Goal: Transaction & Acquisition: Purchase product/service

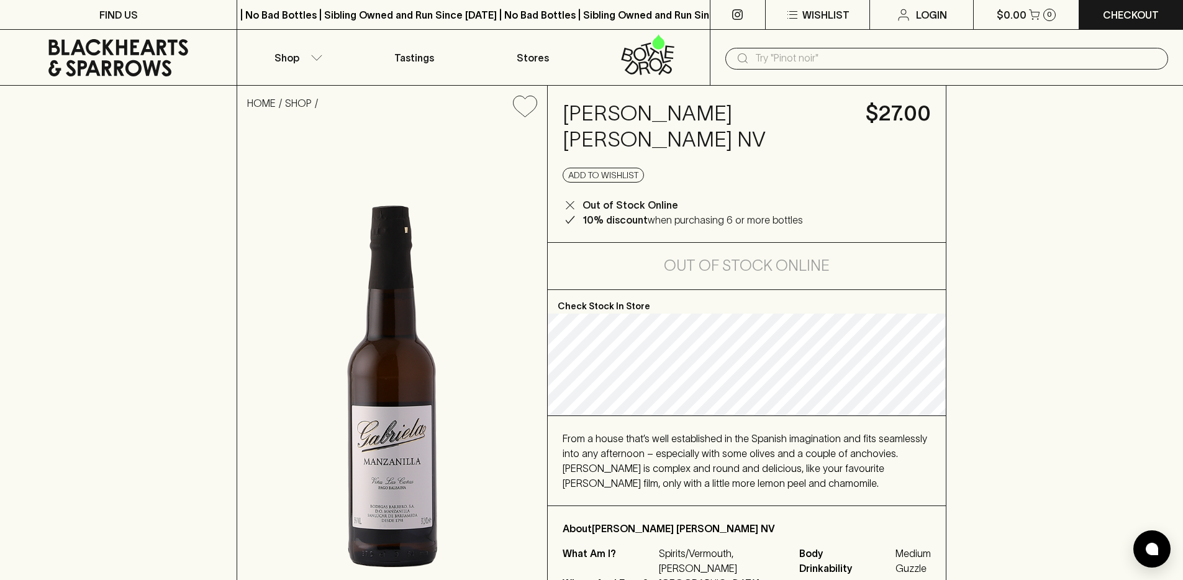
click at [658, 60] on icon at bounding box center [655, 65] width 13 height 14
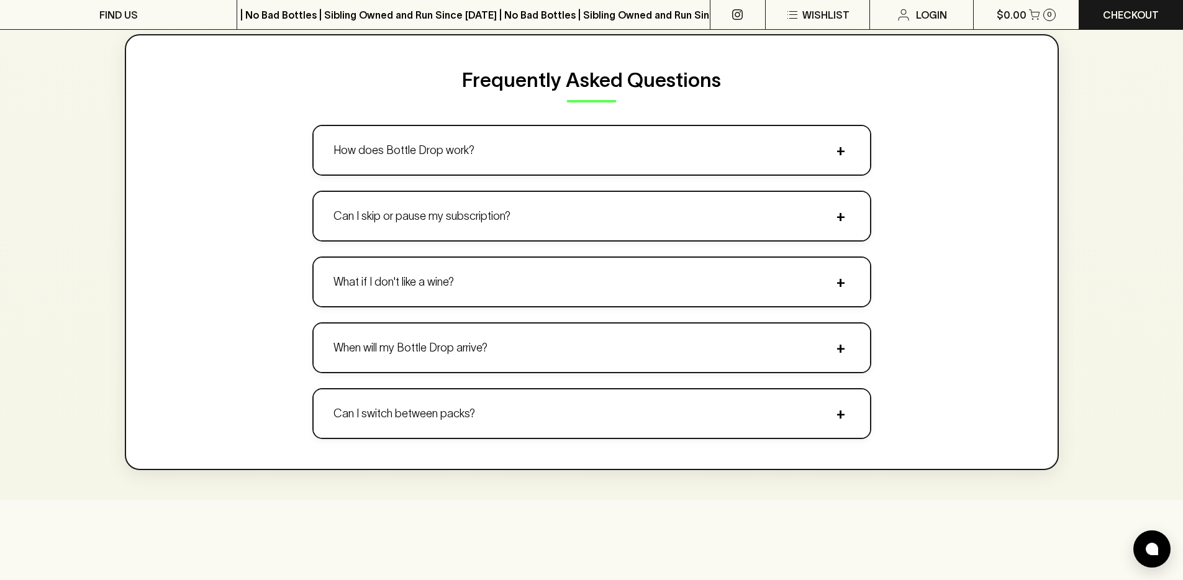
scroll to position [1185, 0]
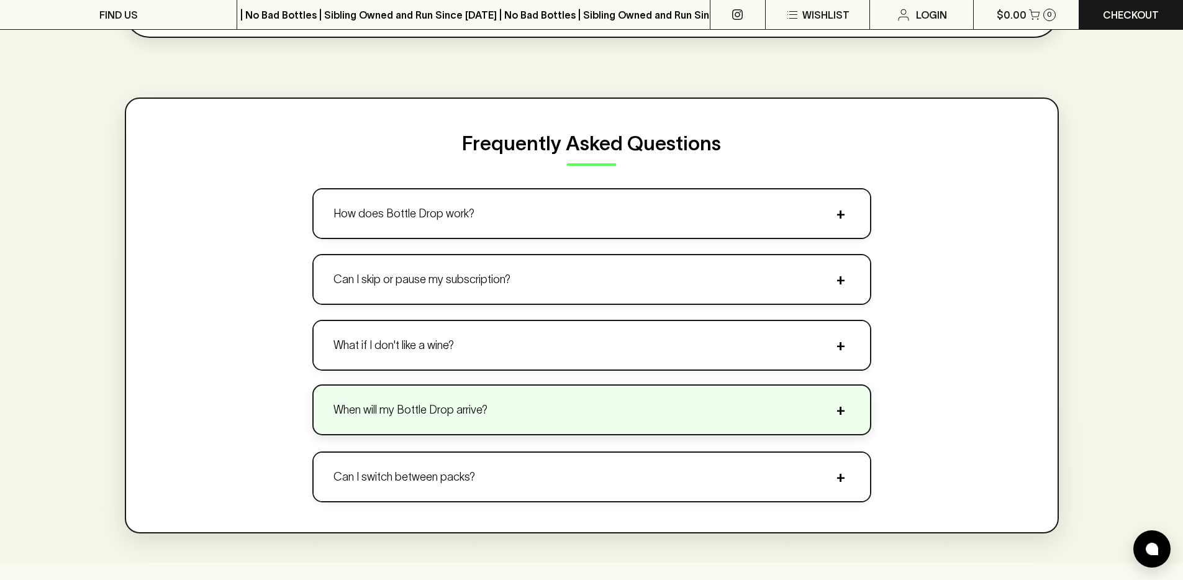
click at [460, 424] on button "When will my Bottle Drop arrive? +" at bounding box center [591, 410] width 556 height 48
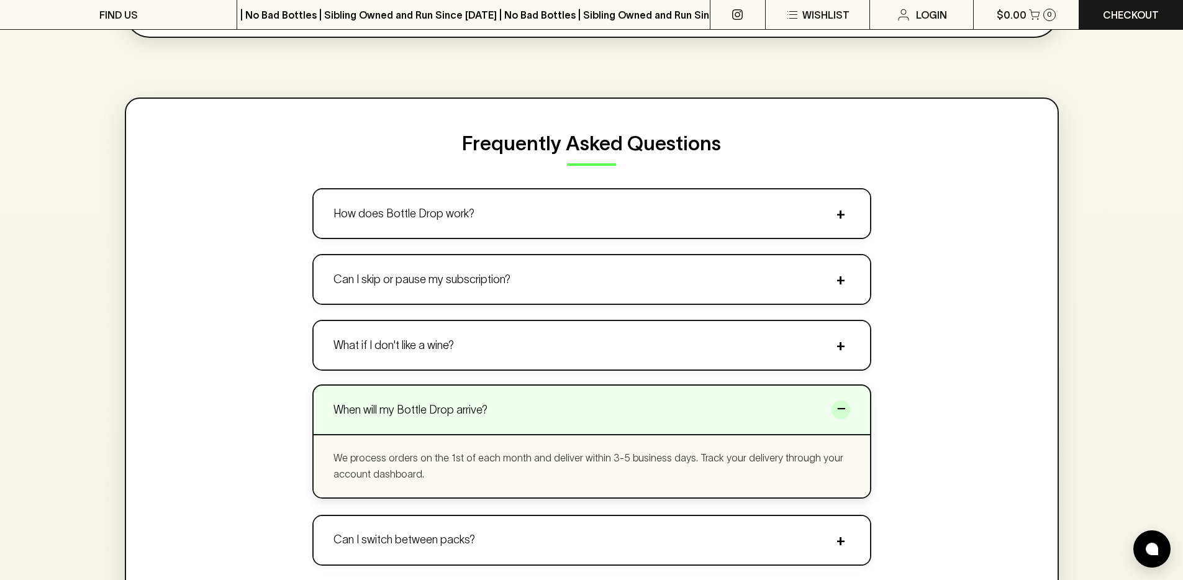
scroll to position [1217, 0]
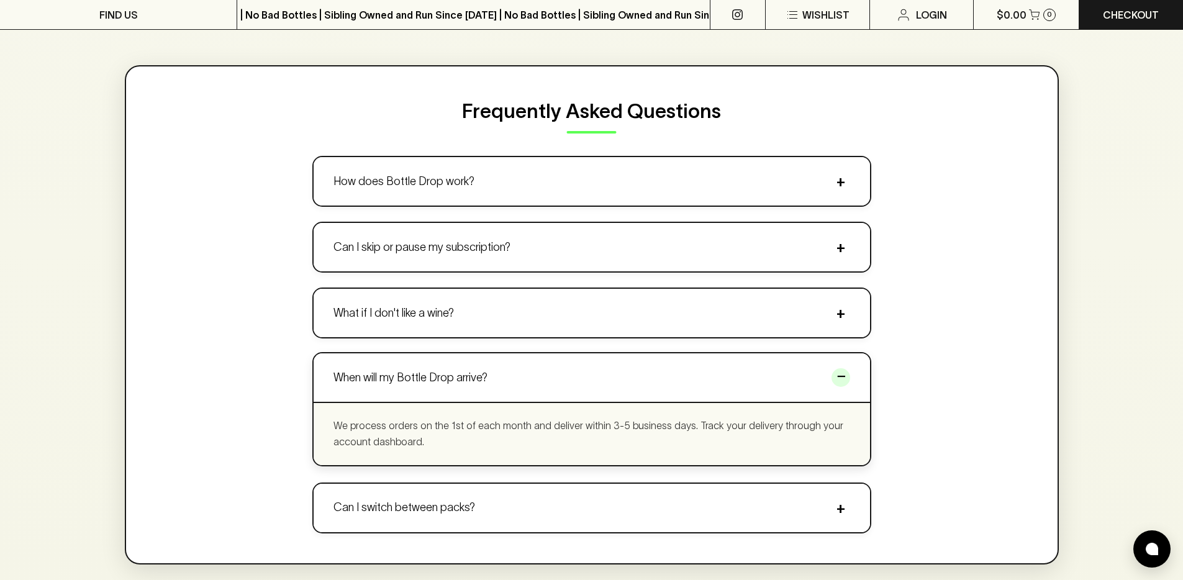
drag, startPoint x: 430, startPoint y: 449, endPoint x: 342, endPoint y: 424, distance: 91.8
click at [342, 424] on div "We process orders on the 1st of each month and deliver within 3-5 business days…" at bounding box center [591, 433] width 556 height 63
drag, startPoint x: 335, startPoint y: 420, endPoint x: 500, endPoint y: 438, distance: 165.5
click at [500, 438] on p "We process orders on the 1st of each month and deliver within 3-5 business days…" at bounding box center [591, 434] width 516 height 32
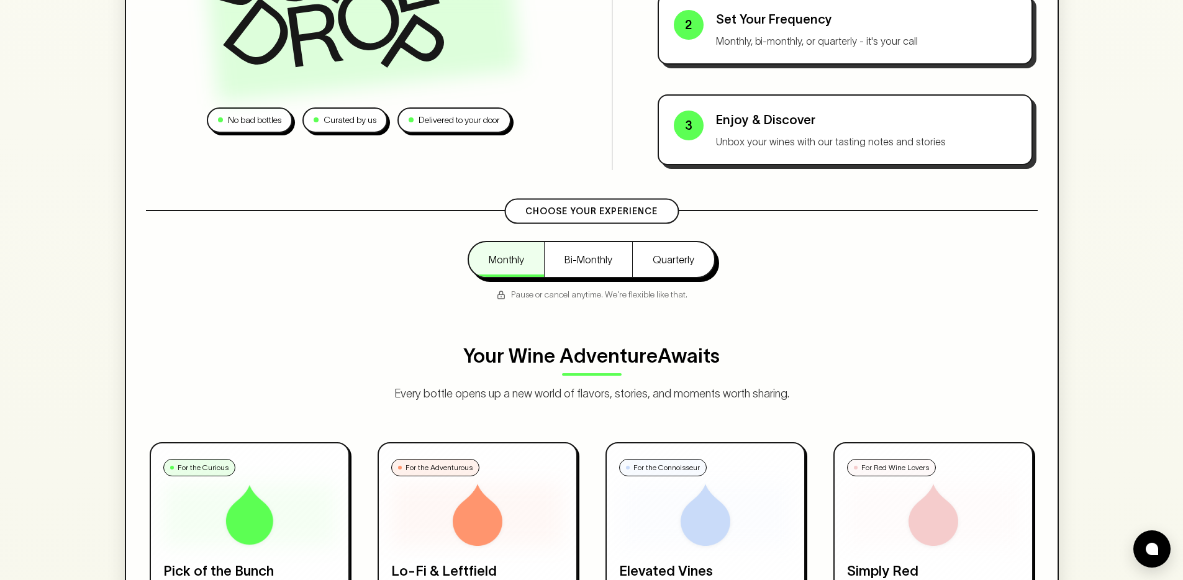
scroll to position [0, 0]
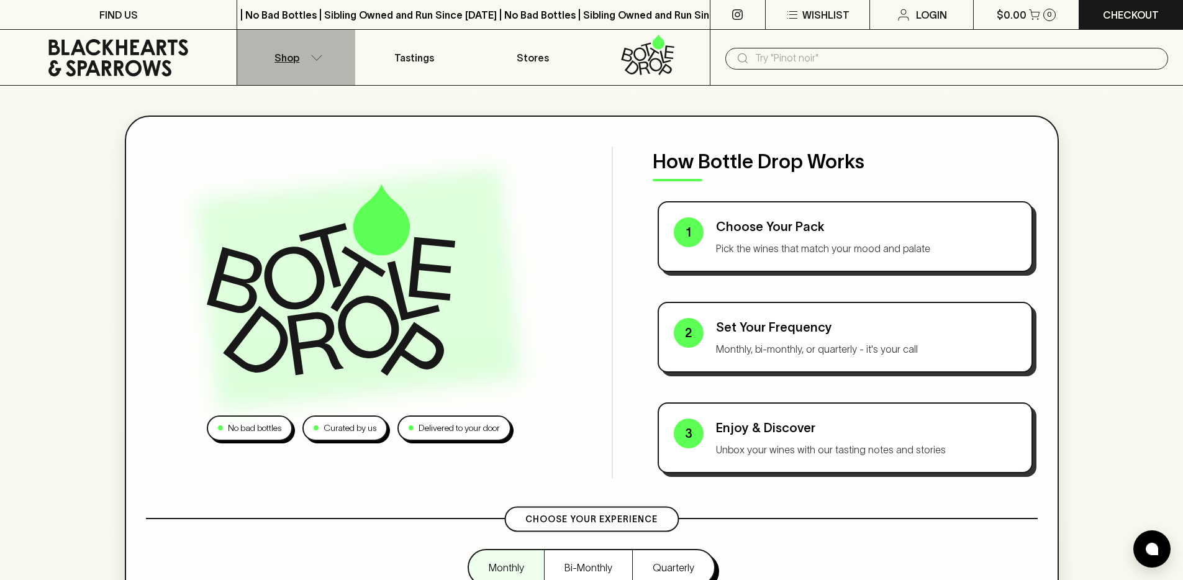
click at [277, 56] on p "Shop" at bounding box center [286, 57] width 25 height 15
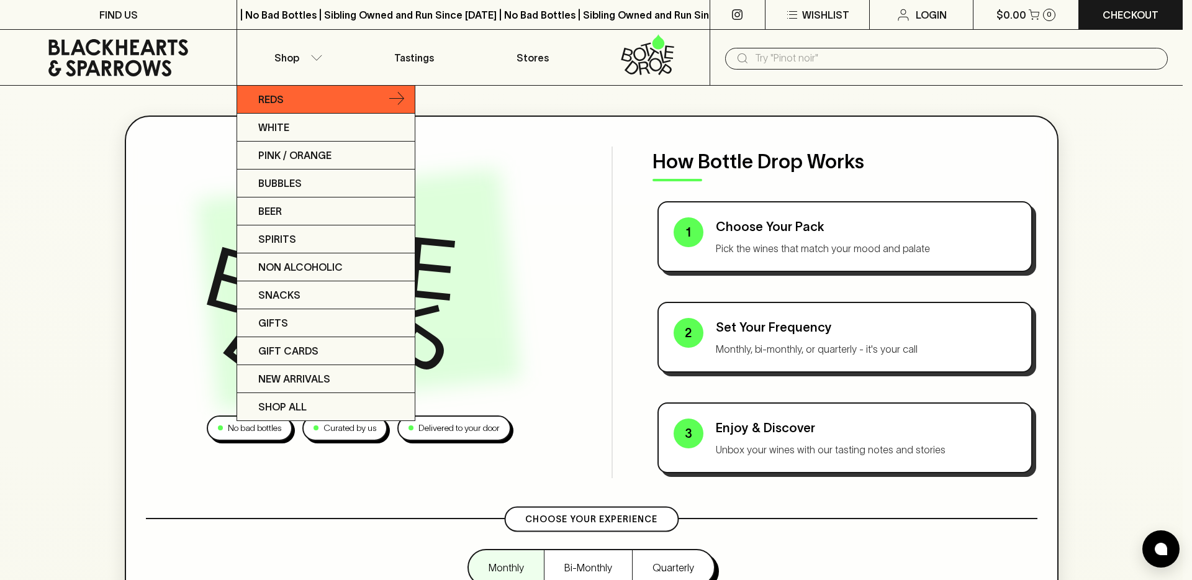
click at [292, 110] on link "Reds" at bounding box center [326, 100] width 178 height 28
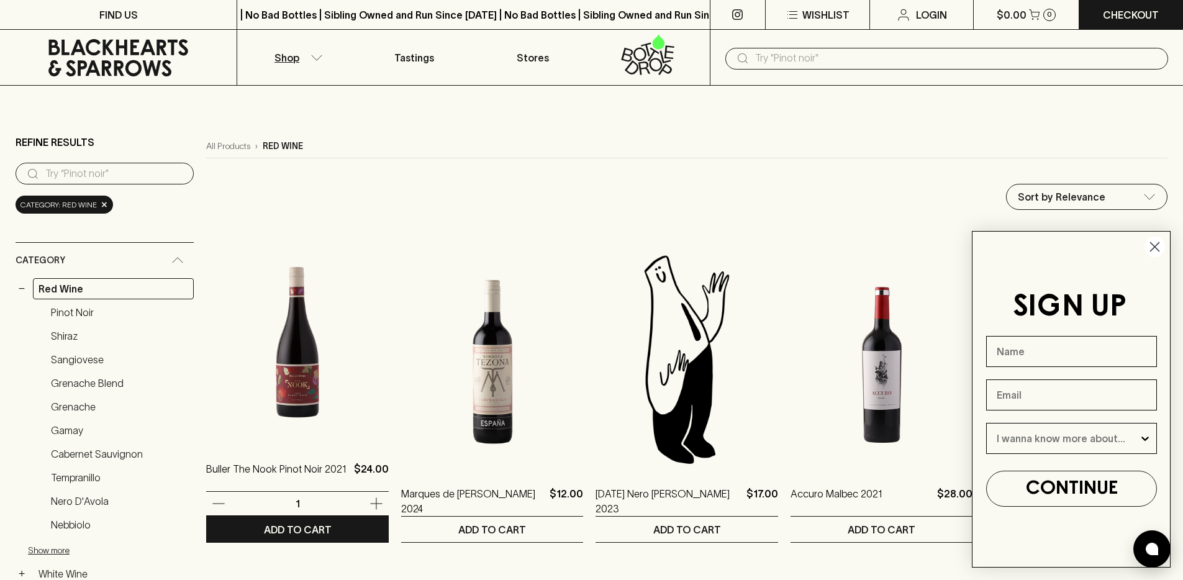
click at [292, 354] on img at bounding box center [297, 333] width 183 height 217
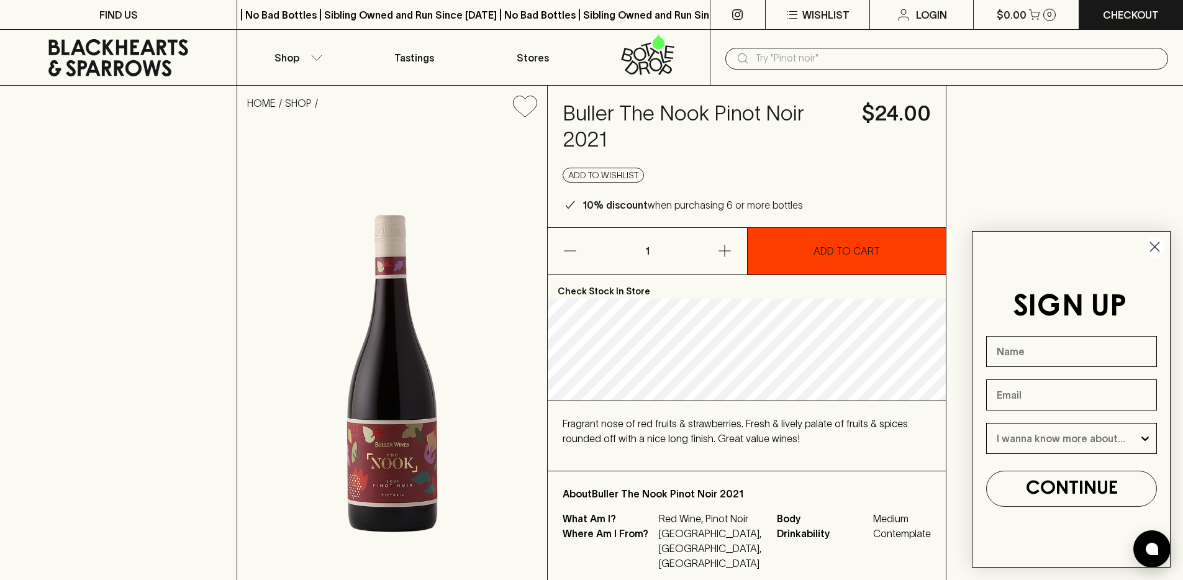
click at [796, 263] on button "ADD TO CART" at bounding box center [846, 251] width 199 height 47
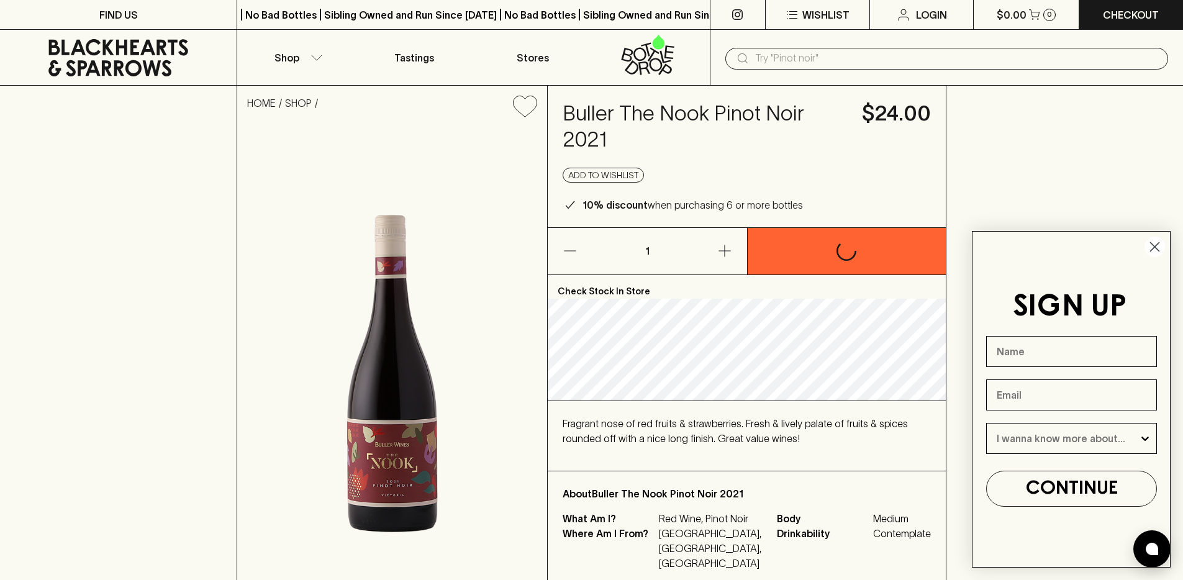
click at [1158, 254] on circle "Close dialog" at bounding box center [1154, 247] width 20 height 20
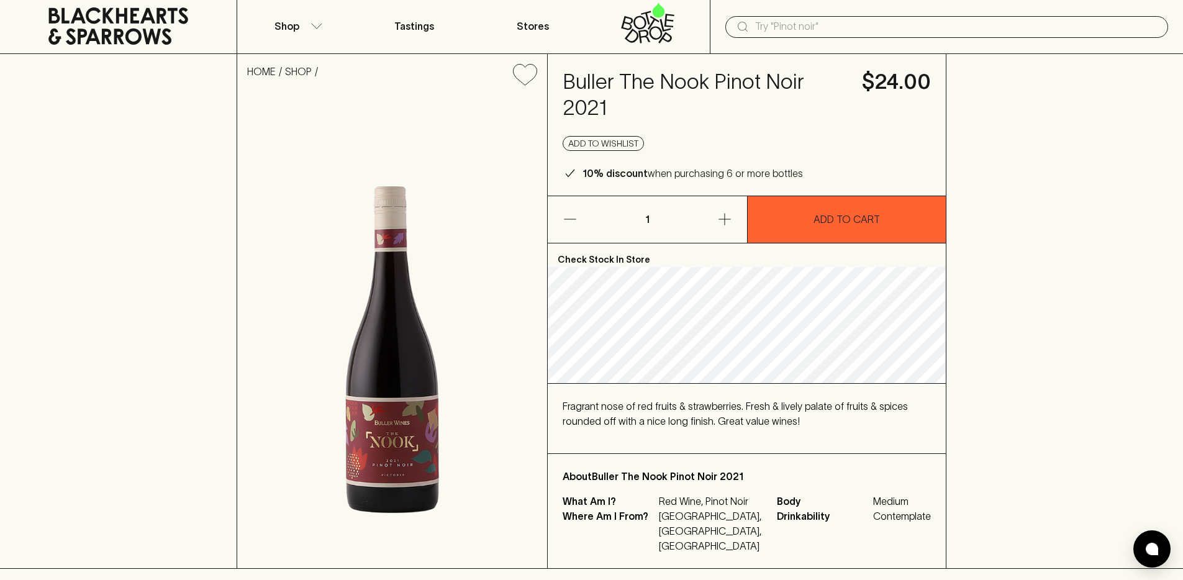
scroll to position [40, 0]
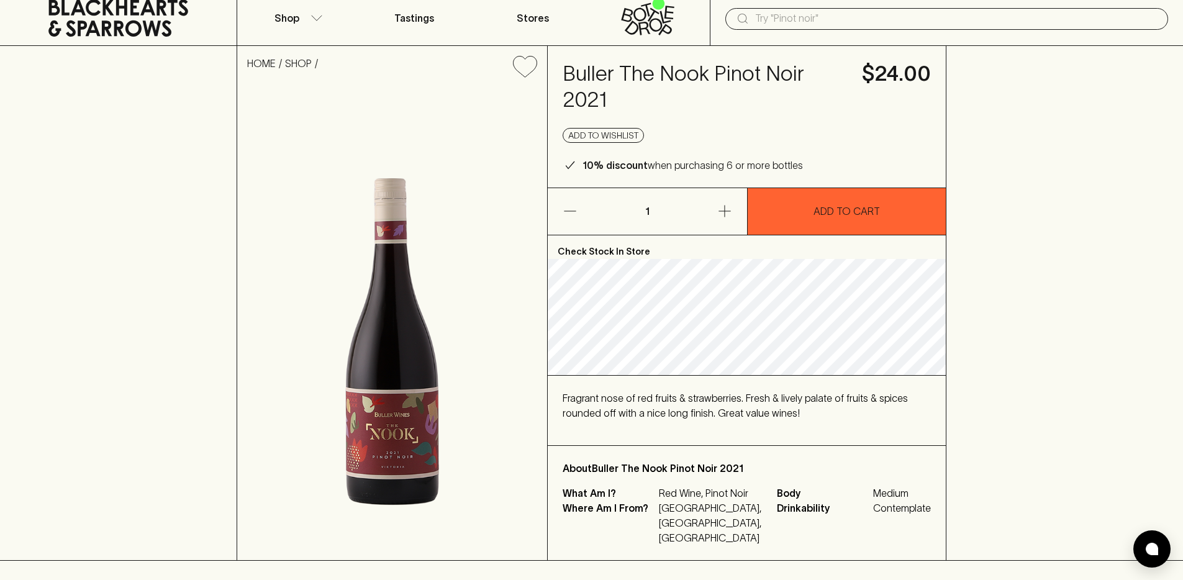
click at [124, 27] on icon at bounding box center [118, 17] width 218 height 37
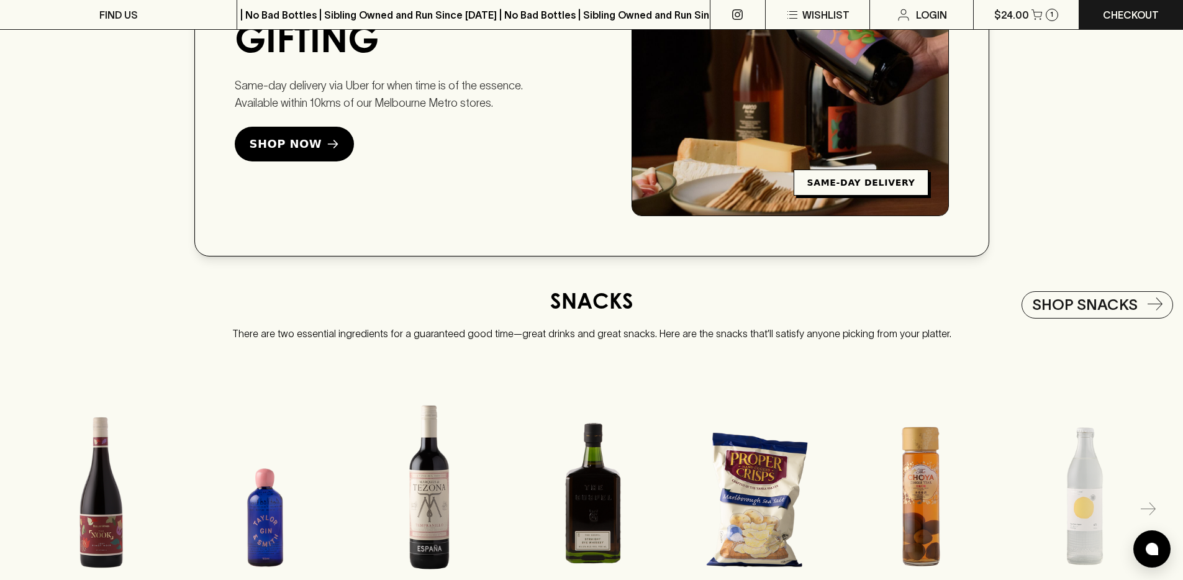
scroll to position [1867, 0]
